Goal: Task Accomplishment & Management: Complete application form

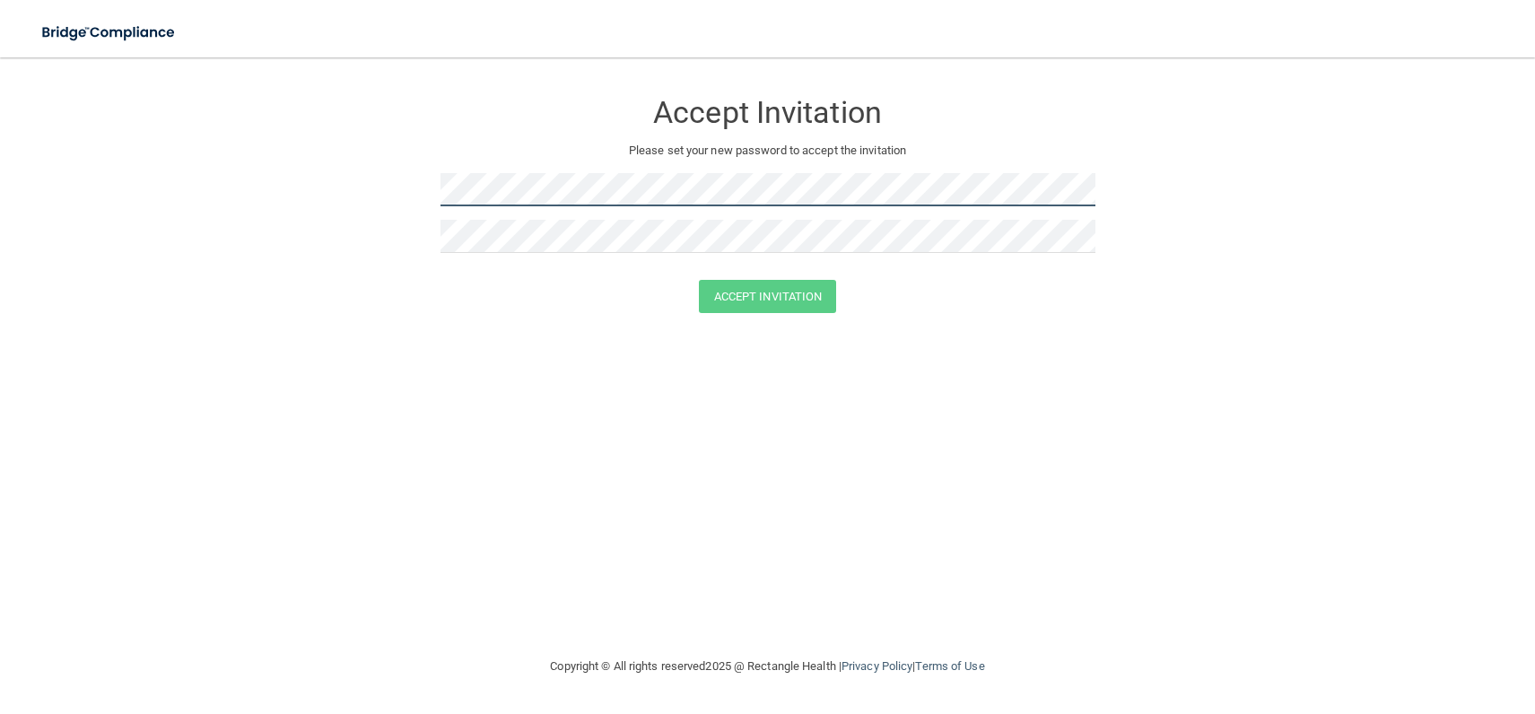
click at [373, 176] on form "Accept Invitation Please set your new password to accept the invitation Accept …" at bounding box center [767, 204] width 1463 height 259
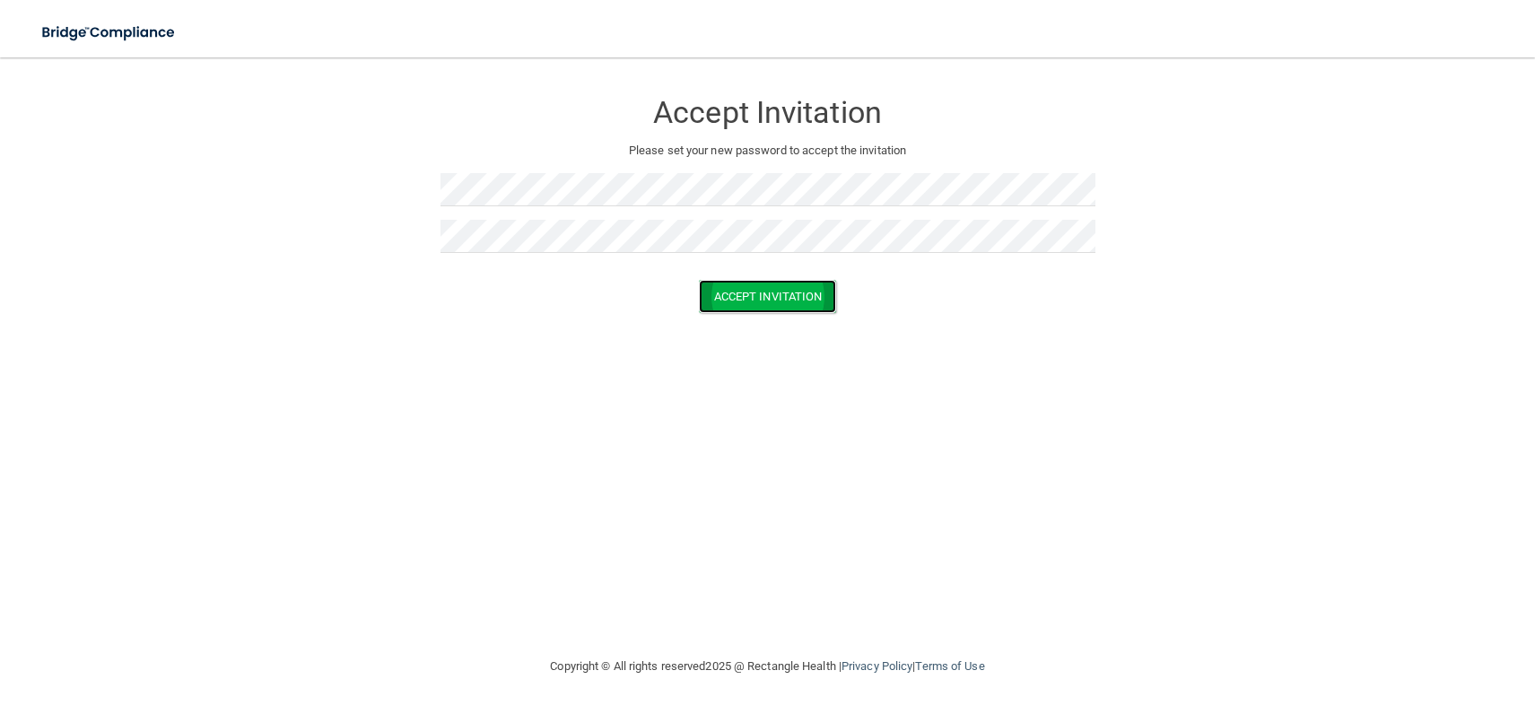
click at [730, 300] on button "Accept Invitation" at bounding box center [768, 296] width 138 height 33
click at [1279, 622] on div "Accept Invitation Please set your new password to accept the invitation Token i…" at bounding box center [767, 356] width 1463 height 563
click at [915, 380] on div "Accept Invitation Please set your new password to accept the invitation Token i…" at bounding box center [767, 356] width 1463 height 563
click at [770, 292] on button "Accept Invitation" at bounding box center [768, 296] width 138 height 33
